Goal: Navigation & Orientation: Find specific page/section

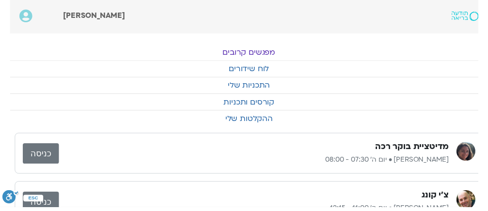
scroll to position [0, -10]
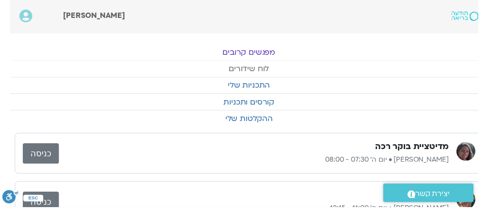
click at [257, 72] on link "לוח שידורים" at bounding box center [254, 70] width 488 height 16
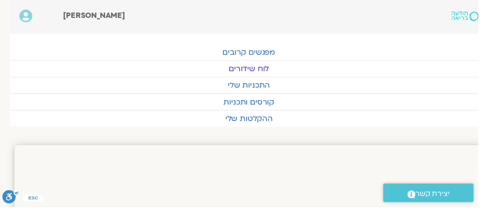
scroll to position [0, -10]
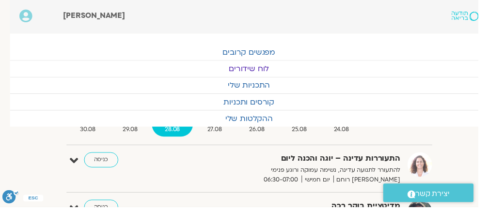
click at [106, 159] on link "כניסה" at bounding box center [103, 162] width 35 height 15
